Goal: Task Accomplishment & Management: Manage account settings

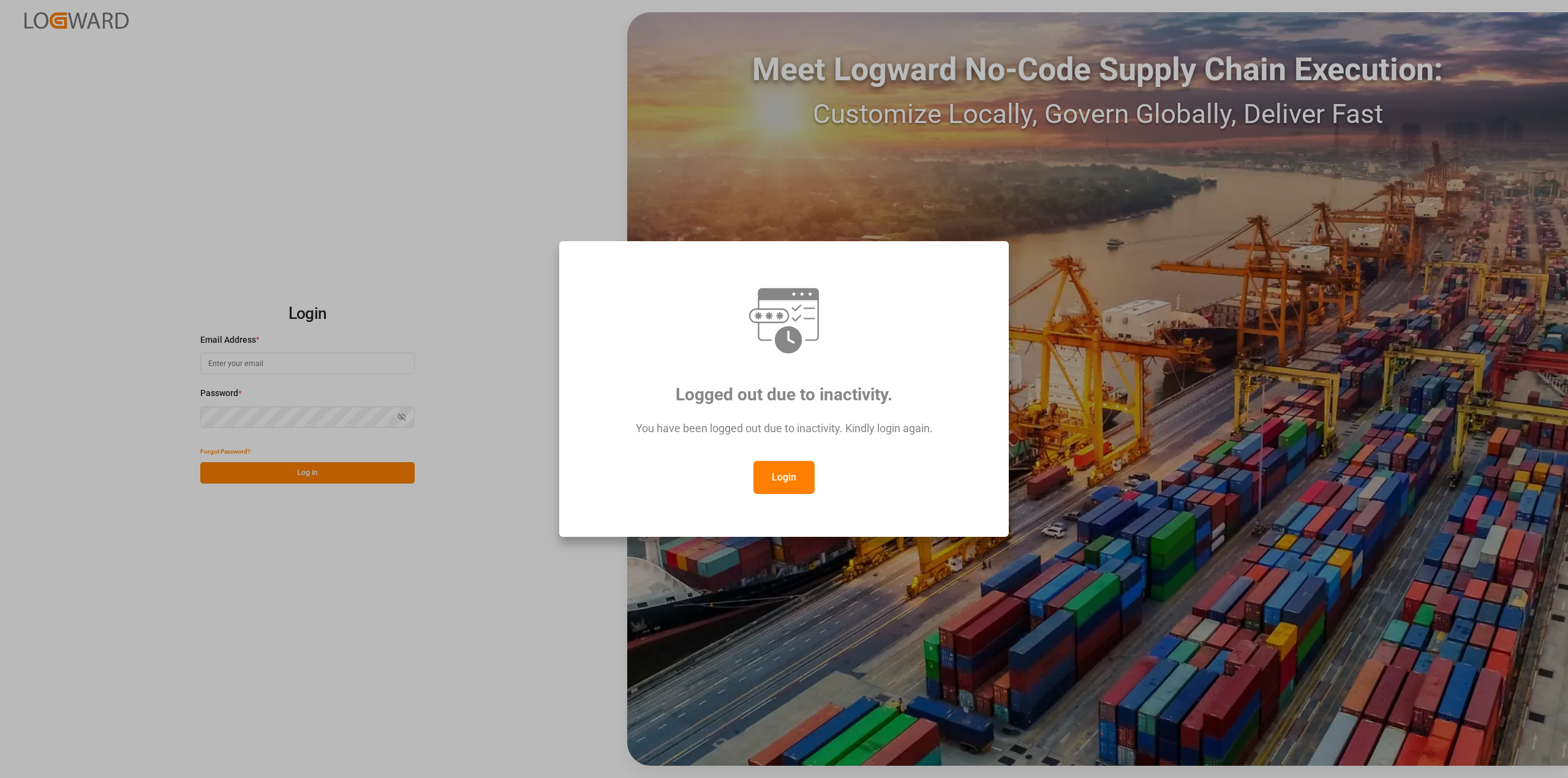
click at [774, 485] on button "Login" at bounding box center [783, 477] width 61 height 33
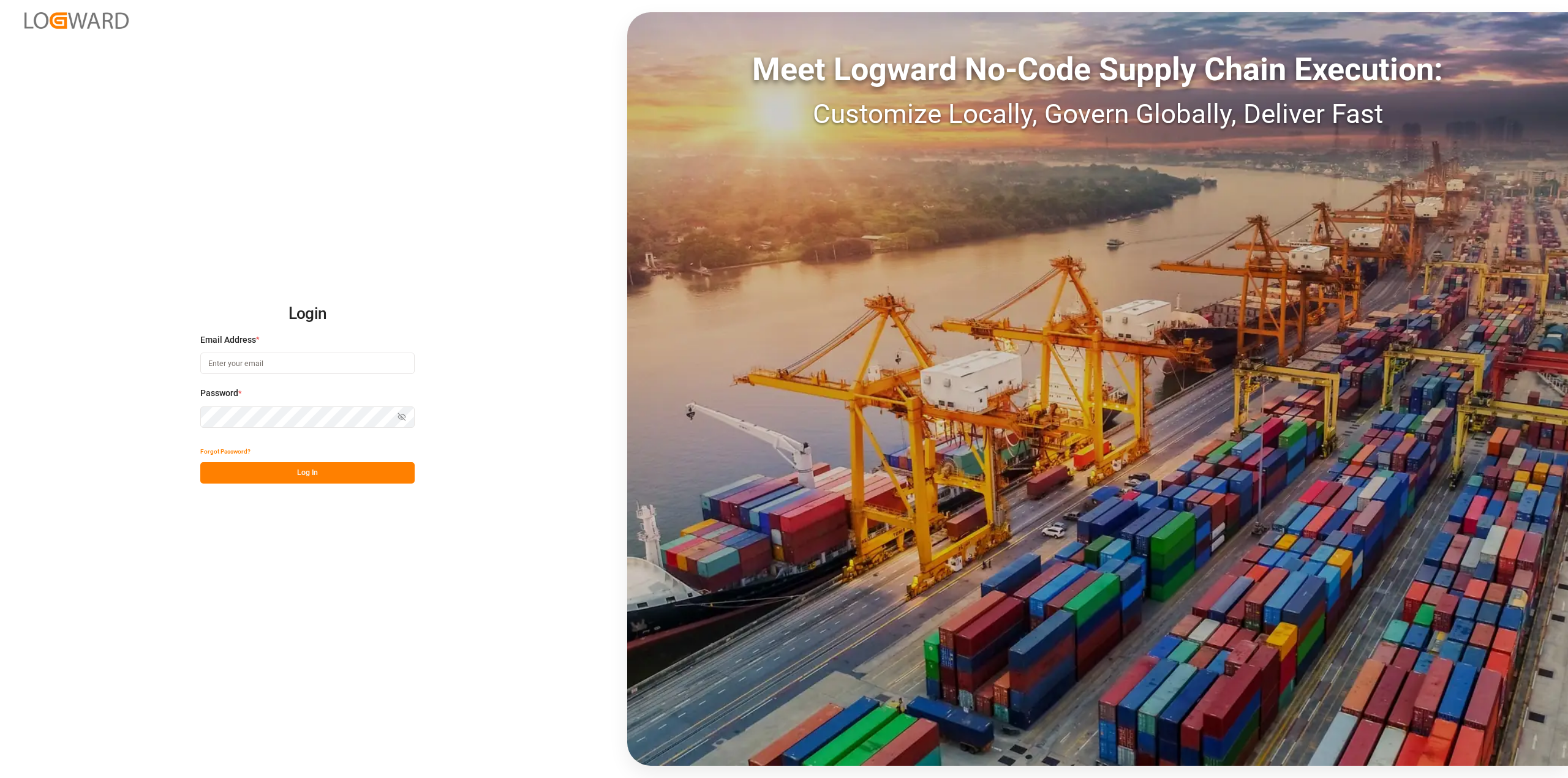
click at [332, 364] on input at bounding box center [307, 362] width 214 height 21
type input "[PERSON_NAME][EMAIL_ADDRESS][PERSON_NAME][DOMAIN_NAME]"
